Goal: Check status

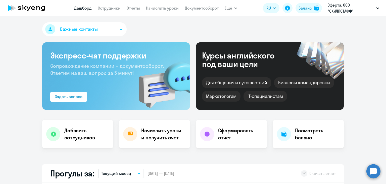
select select "30"
click at [305, 8] on div "Баланс" at bounding box center [305, 8] width 13 height 6
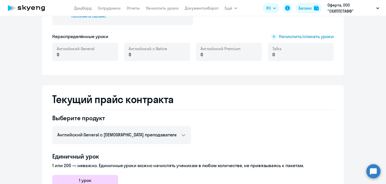
scroll to position [151, 0]
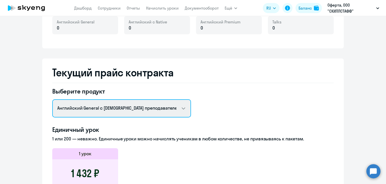
click at [97, 107] on select "Английский General с русскоговорящим преподавателем Английский General с [DEMOG…" at bounding box center [121, 108] width 139 height 18
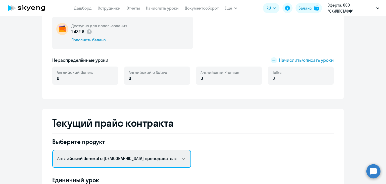
scroll to position [126, 0]
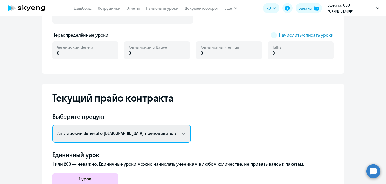
click at [117, 137] on select "Английский General с русскоговорящим преподавателем Английский General с [DEMOG…" at bounding box center [121, 133] width 139 height 18
select select "english_adult_not_native_speaker_premium"
click at [52, 124] on select "Английский General с русскоговорящим преподавателем Английский General с [DEMOG…" at bounding box center [121, 133] width 139 height 18
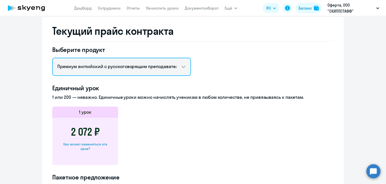
scroll to position [201, 0]
